Goal: Browse casually

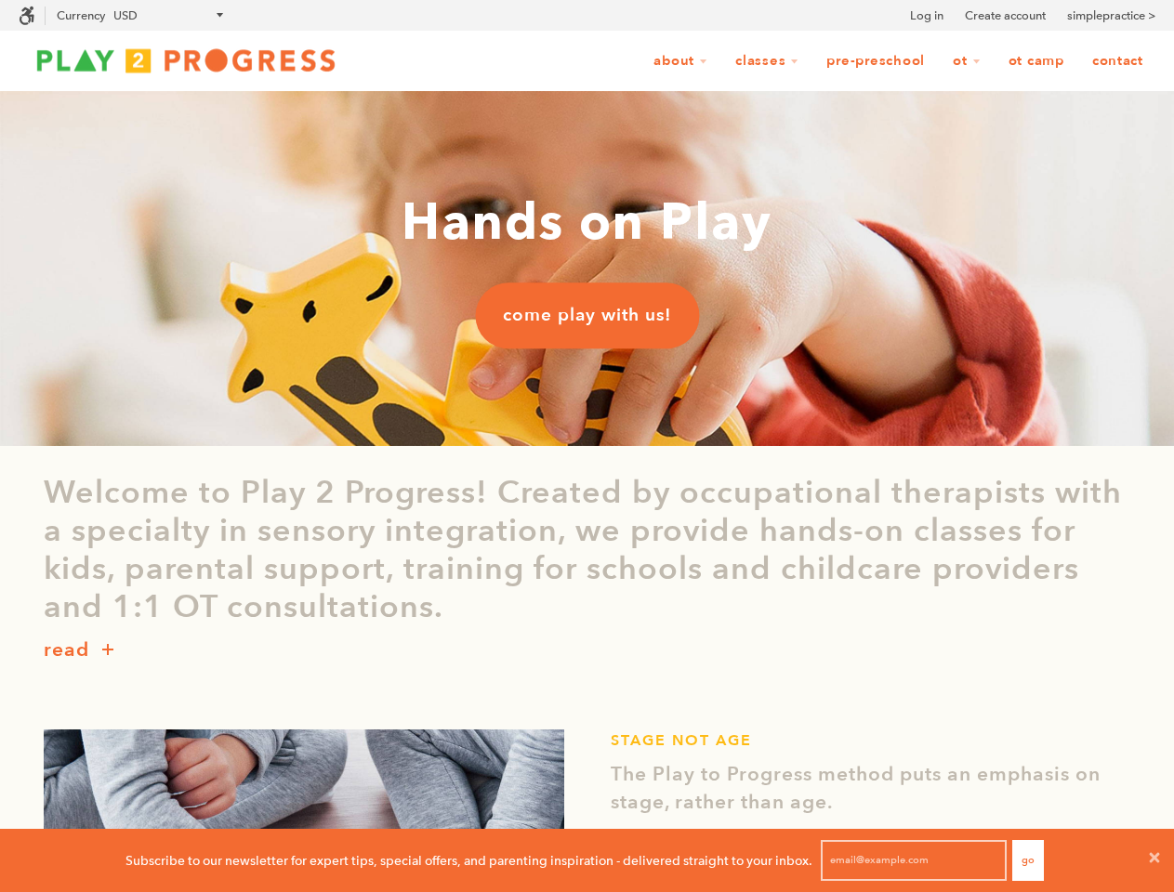
scroll to position [47, 1158]
click at [1154, 861] on icon at bounding box center [1154, 858] width 15 height 15
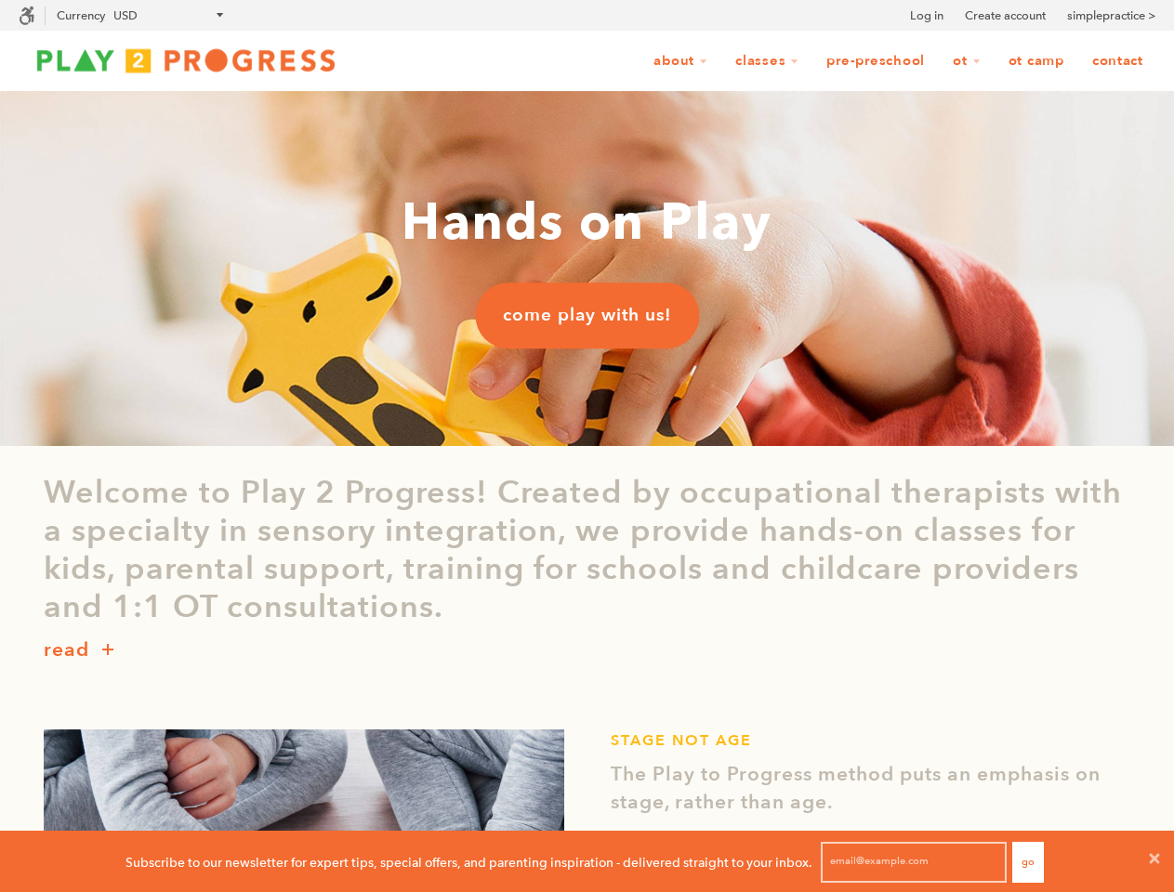
click at [27, 15] on icon at bounding box center [27, 16] width 17 height 19
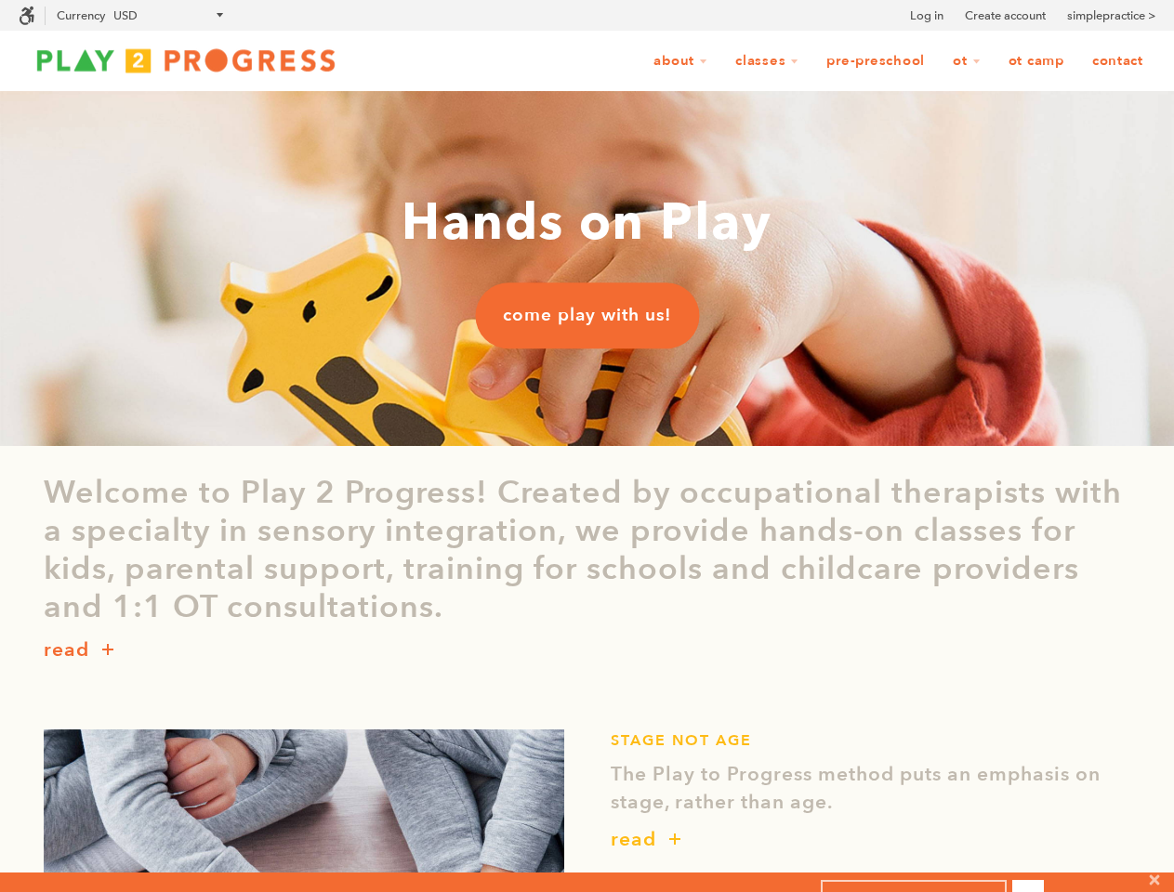
click at [587, 651] on div "read" at bounding box center [588, 651] width 1088 height 48
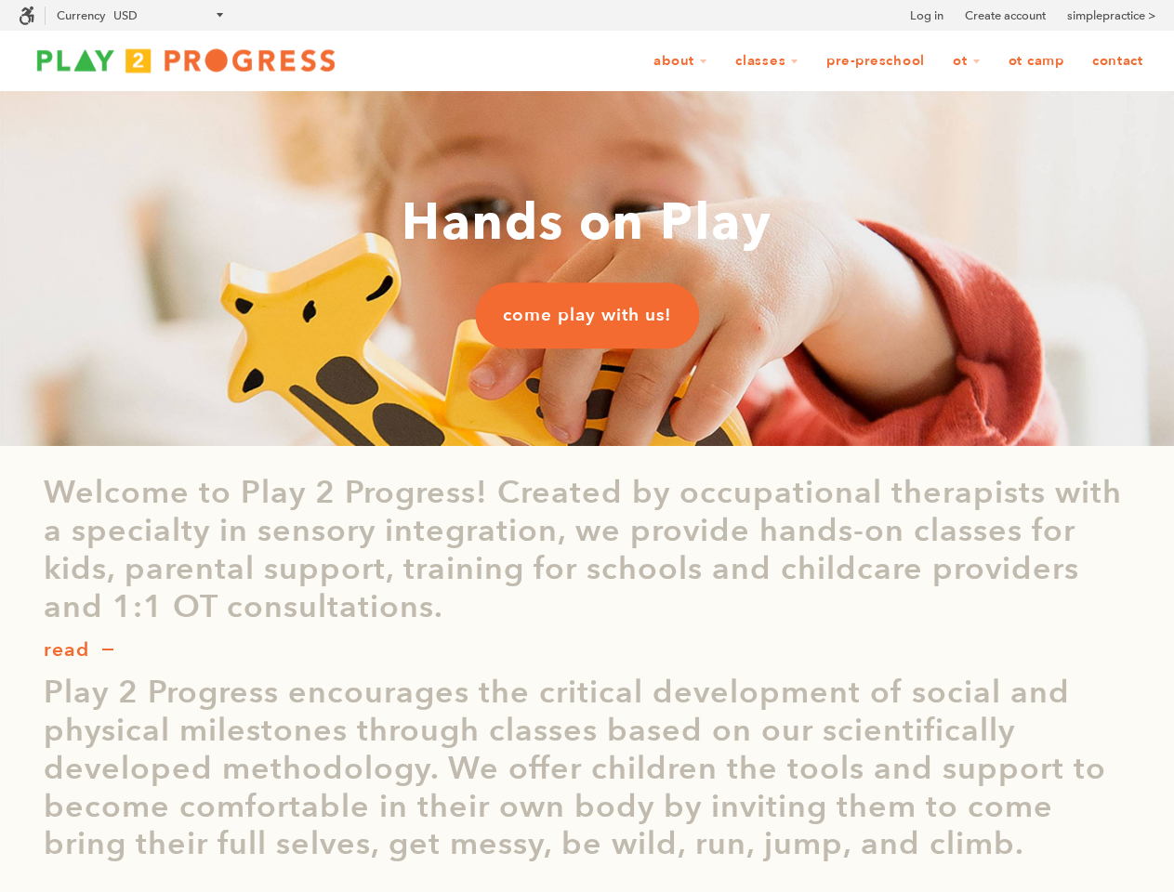
scroll to position [1, 17]
